Goal: Task Accomplishment & Management: Use online tool/utility

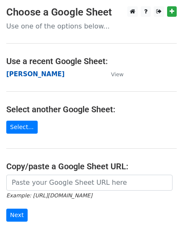
click at [17, 73] on strong "[PERSON_NAME]" at bounding box center [35, 74] width 58 height 8
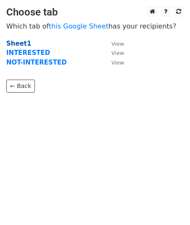
click at [19, 42] on strong "Sheet1" at bounding box center [18, 44] width 25 height 8
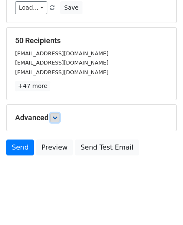
click at [56, 116] on icon at bounding box center [54, 117] width 5 height 5
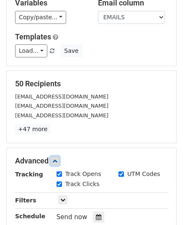
scroll to position [168, 0]
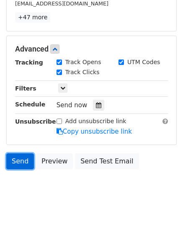
click at [23, 160] on link "Send" at bounding box center [20, 161] width 28 height 16
